Goal: Obtain resource: Download file/media

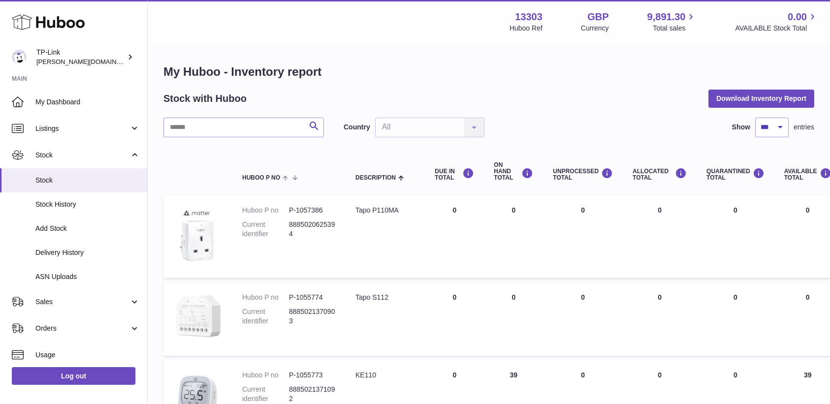
select select "***"
click at [461, 79] on h1 "My Huboo - Inventory report" at bounding box center [488, 72] width 650 height 16
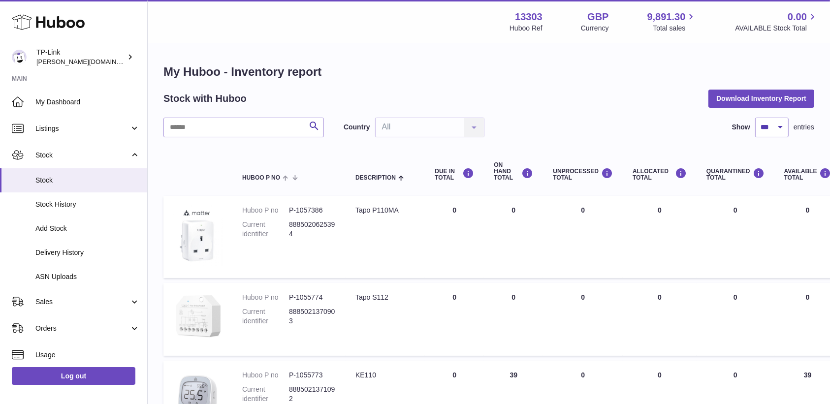
drag, startPoint x: 642, startPoint y: 86, endPoint x: 643, endPoint y: 81, distance: 5.0
click at [750, 92] on button "Download Inventory Report" at bounding box center [761, 99] width 106 height 18
click at [67, 322] on link "Orders" at bounding box center [73, 328] width 147 height 27
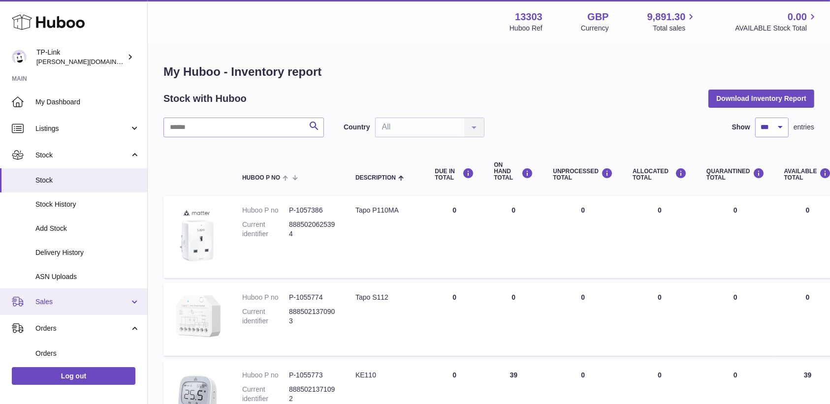
scroll to position [131, 0]
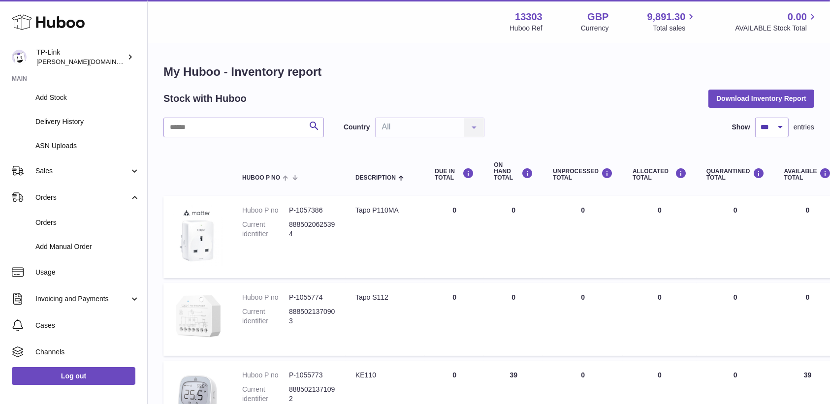
click at [530, 78] on h1 "My Huboo - Inventory report" at bounding box center [488, 72] width 650 height 16
click at [111, 294] on span "Invoicing and Payments" at bounding box center [82, 298] width 94 height 9
click at [83, 351] on span "Storage History" at bounding box center [87, 347] width 104 height 9
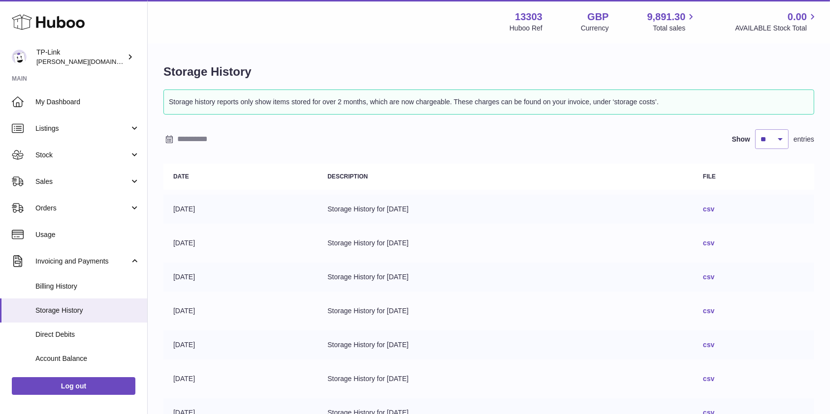
click at [714, 211] on link "csv" at bounding box center [708, 209] width 11 height 8
click at [632, 68] on h1 "Storage History" at bounding box center [488, 72] width 650 height 16
click at [364, 46] on div "Storage History Storage history reports only show items stored for over 2 month…" at bounding box center [489, 311] width 682 height 534
